Goal: Information Seeking & Learning: Learn about a topic

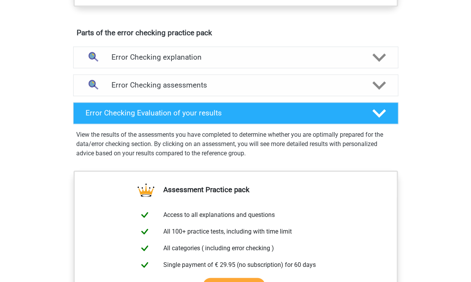
scroll to position [409, 0]
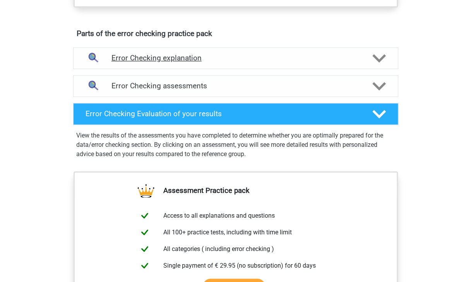
click at [179, 60] on h4 "Error Checking explanation" at bounding box center [235, 57] width 248 height 9
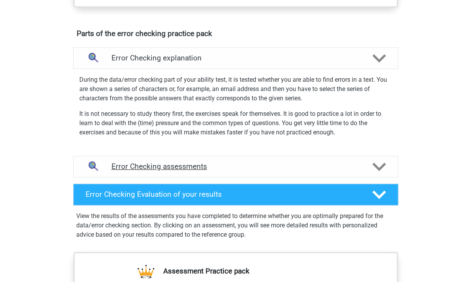
click at [212, 164] on h4 "Error Checking assessments" at bounding box center [235, 166] width 248 height 9
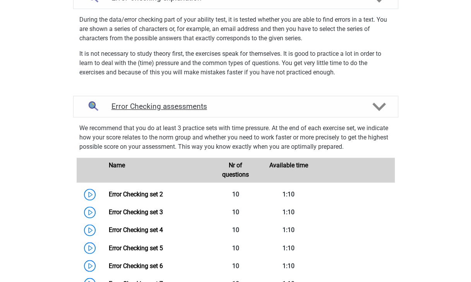
scroll to position [516, 0]
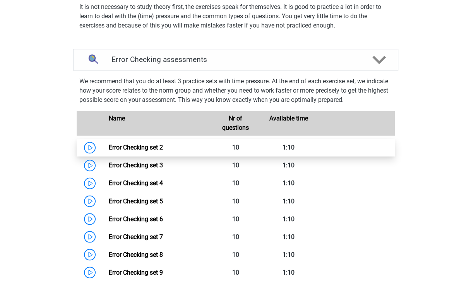
click at [120, 149] on link "Error Checking set 2" at bounding box center [136, 147] width 54 height 7
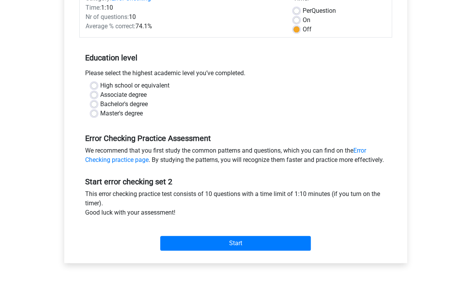
scroll to position [113, 0]
click at [101, 119] on div "High school or equivalent Associate degree Bachelor's degree Master's degree" at bounding box center [235, 102] width 313 height 43
click at [100, 84] on label "High school or equivalent" at bounding box center [134, 85] width 69 height 9
click at [93, 84] on input "High school or equivalent" at bounding box center [94, 85] width 6 height 8
radio input "true"
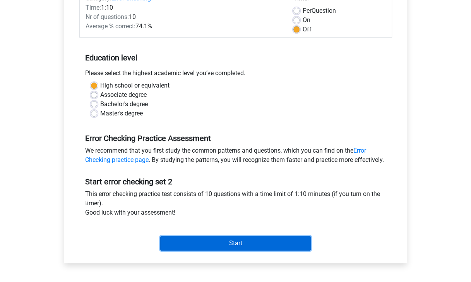
click at [218, 250] on input "Start" at bounding box center [235, 243] width 151 height 15
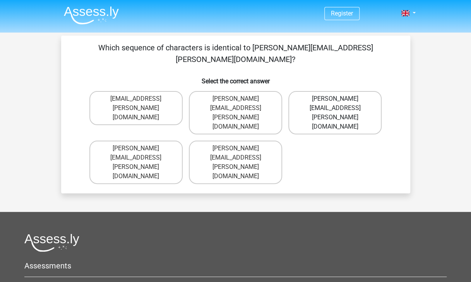
click at [307, 91] on label "[PERSON_NAME][EMAIL_ADDRESS][PERSON_NAME][DOMAIN_NAME]" at bounding box center [334, 112] width 93 height 43
click at [335, 99] on input "[PERSON_NAME][EMAIL_ADDRESS][PERSON_NAME][DOMAIN_NAME]" at bounding box center [337, 101] width 5 height 5
radio input "true"
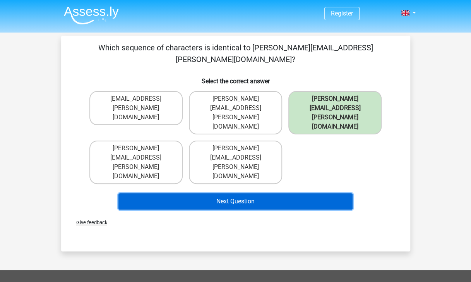
click at [249, 193] on button "Next Question" at bounding box center [235, 201] width 234 height 16
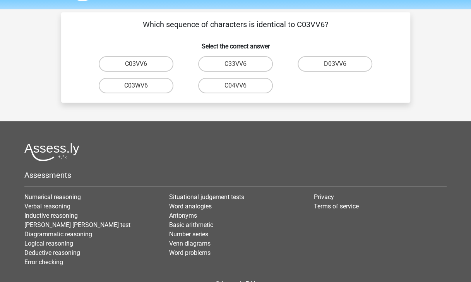
scroll to position [36, 0]
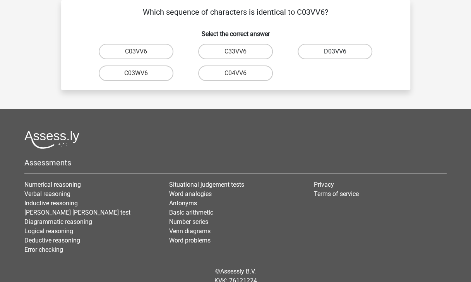
click at [347, 55] on label "D03VV6" at bounding box center [335, 51] width 75 height 15
click at [340, 55] on input "D03VV6" at bounding box center [337, 53] width 5 height 5
radio input "true"
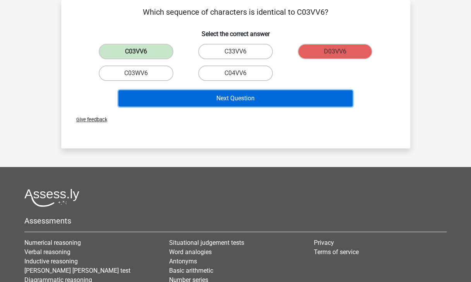
click at [272, 100] on button "Next Question" at bounding box center [235, 98] width 234 height 16
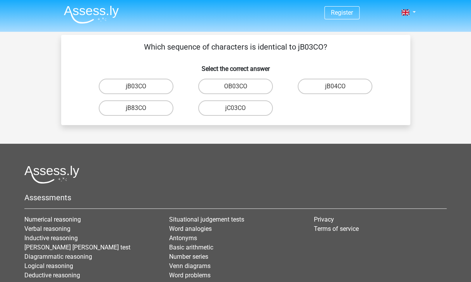
scroll to position [1, 0]
click at [142, 82] on label "jB03CO" at bounding box center [136, 85] width 75 height 15
click at [141, 86] on input "jB03CO" at bounding box center [138, 88] width 5 height 5
radio input "true"
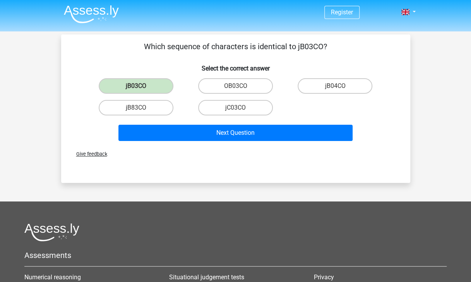
click at [216, 124] on div "Next Question" at bounding box center [236, 131] width 324 height 26
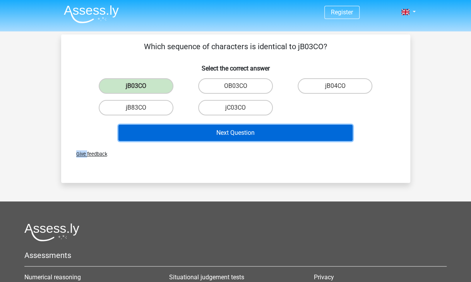
drag, startPoint x: 216, startPoint y: 124, endPoint x: 213, endPoint y: 132, distance: 8.1
click at [213, 132] on button "Next Question" at bounding box center [235, 133] width 234 height 16
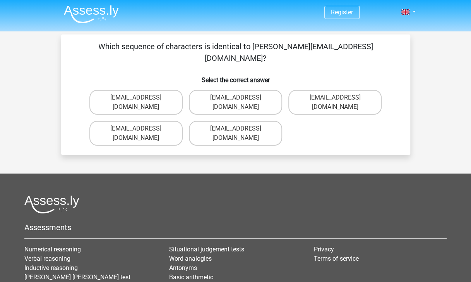
scroll to position [36, 0]
